Goal: Transaction & Acquisition: Book appointment/travel/reservation

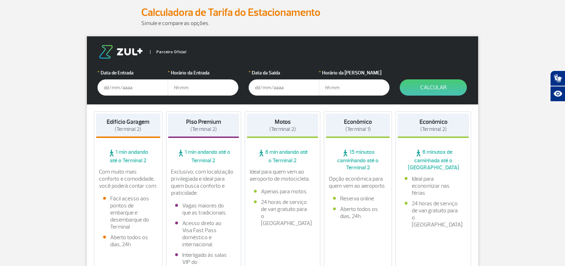
click at [150, 87] on input "text" at bounding box center [133, 87] width 71 height 16
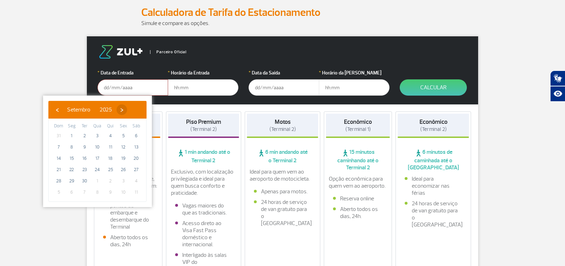
click at [127, 112] on span "›" at bounding box center [122, 110] width 11 height 11
click at [123, 136] on span "3" at bounding box center [123, 135] width 11 height 11
type input "[DATE]"
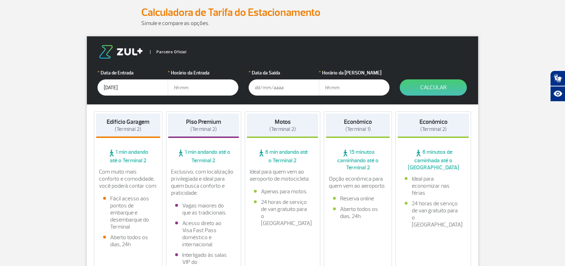
click at [179, 88] on input "text" at bounding box center [203, 87] width 71 height 16
type input "04:00"
click at [283, 87] on input "text" at bounding box center [284, 87] width 71 height 16
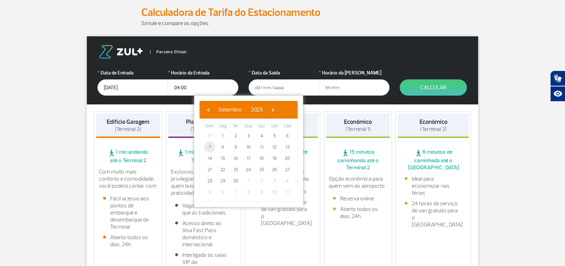
click at [213, 148] on span "7" at bounding box center [209, 147] width 11 height 11
type input "[DATE]"
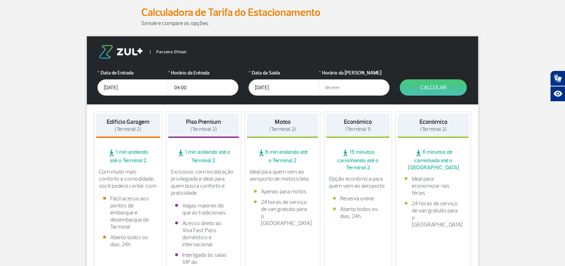
click at [354, 85] on input "text" at bounding box center [354, 87] width 71 height 16
type input "20:00"
click at [421, 90] on button "Calcular" at bounding box center [433, 87] width 67 height 16
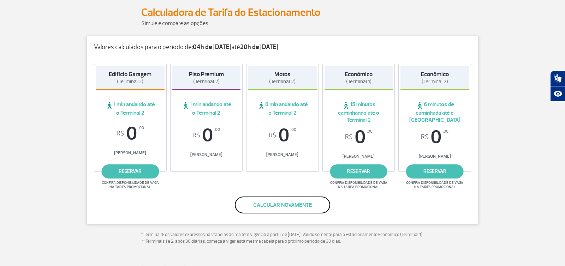
click at [266, 202] on button "Calcular novamente" at bounding box center [282, 205] width 95 height 17
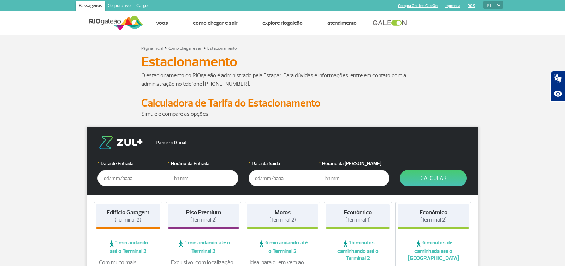
click at [135, 179] on input "text" at bounding box center [133, 178] width 71 height 16
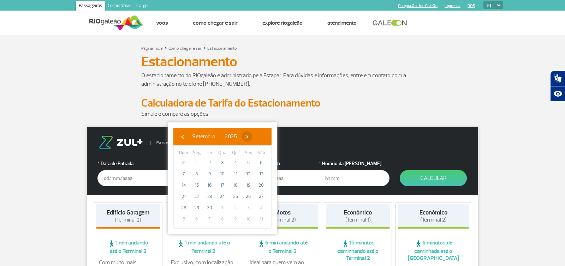
click at [252, 136] on span "›" at bounding box center [247, 136] width 11 height 11
click at [245, 162] on span "3" at bounding box center [248, 162] width 11 height 11
type input "[DATE]"
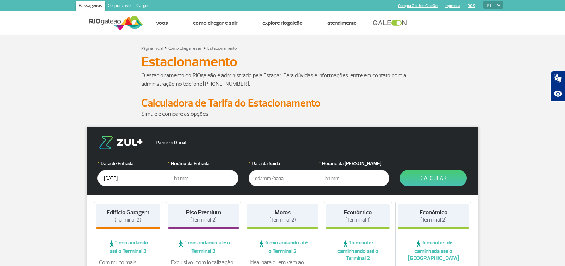
click at [185, 178] on input "text" at bounding box center [203, 178] width 71 height 16
type input "04:00"
click at [268, 181] on input "text" at bounding box center [284, 178] width 71 height 16
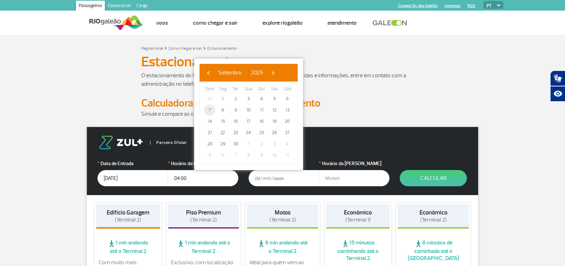
click at [208, 111] on span "7" at bounding box center [209, 110] width 11 height 11
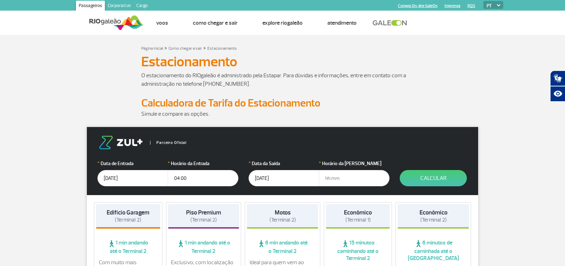
click at [292, 183] on input "[DATE]" at bounding box center [284, 178] width 71 height 16
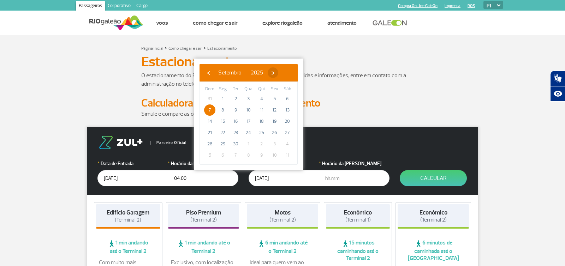
click at [278, 74] on span "›" at bounding box center [273, 72] width 11 height 11
click at [236, 111] on span "7" at bounding box center [235, 110] width 11 height 11
type input "07/10/2025"
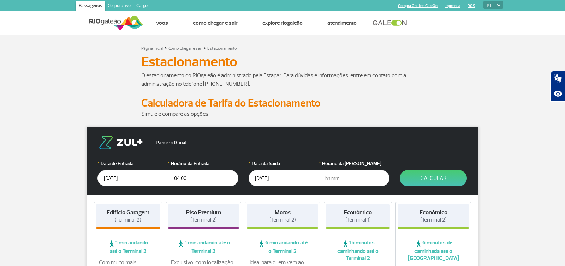
click at [337, 179] on input "text" at bounding box center [354, 178] width 71 height 16
type input "20:00"
click at [446, 178] on button "Calcular" at bounding box center [433, 178] width 67 height 16
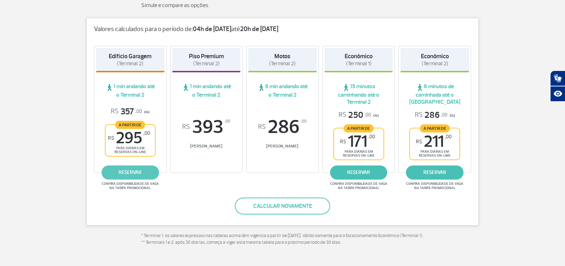
scroll to position [110, 0]
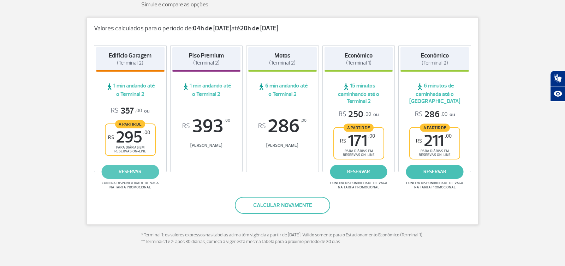
click at [118, 172] on link "reservar" at bounding box center [130, 172] width 58 height 14
click at [130, 175] on link "reservar" at bounding box center [130, 172] width 58 height 14
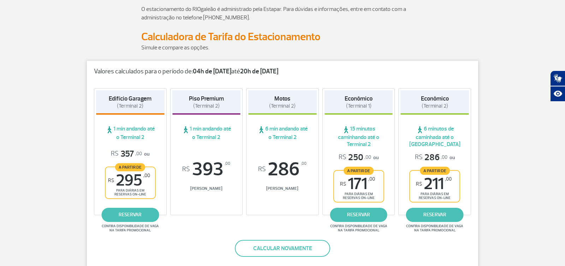
scroll to position [0, 0]
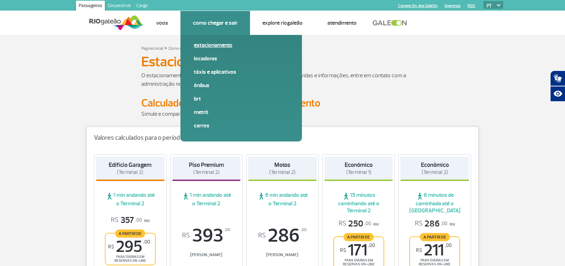
click at [212, 46] on link "Estacionamento" at bounding box center [241, 45] width 95 height 8
click at [209, 45] on link "Estacionamento" at bounding box center [241, 45] width 95 height 8
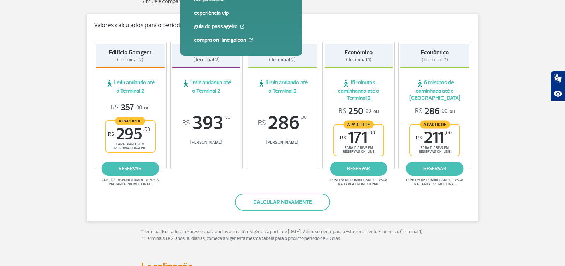
scroll to position [115, 0]
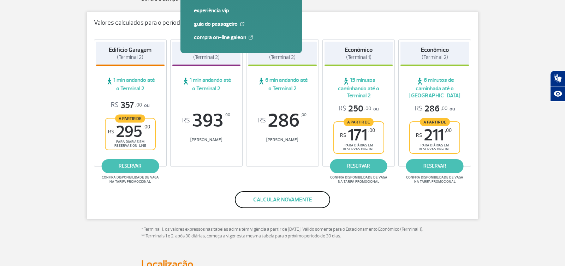
click at [290, 202] on button "Calcular novamente" at bounding box center [282, 199] width 95 height 17
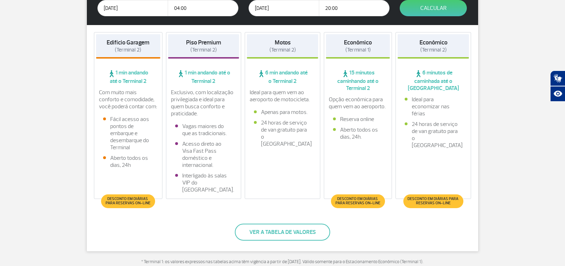
scroll to position [168, 0]
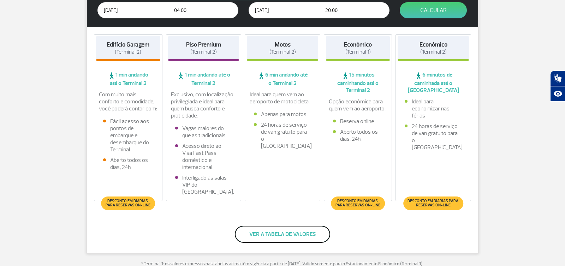
click at [283, 240] on button "Ver a tabela de valores" at bounding box center [282, 234] width 95 height 17
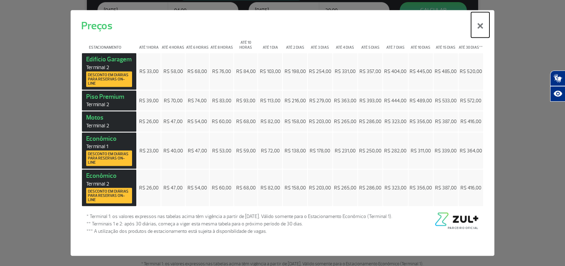
click at [480, 25] on button "×" at bounding box center [480, 24] width 18 height 25
